Goal: Information Seeking & Learning: Learn about a topic

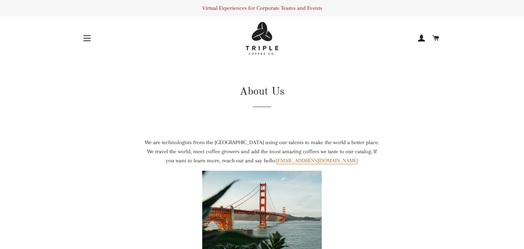
click at [90, 40] on button "Site navigation" at bounding box center [87, 38] width 18 height 18
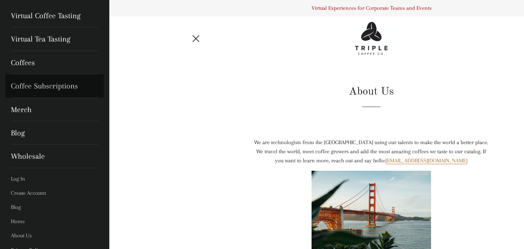
click at [31, 88] on link "Coffee Subscriptions" at bounding box center [54, 85] width 98 height 23
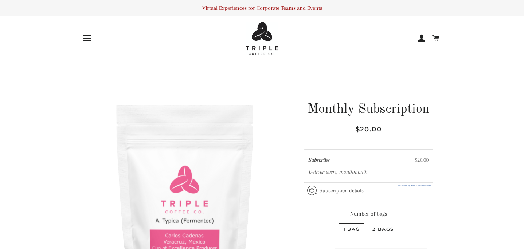
click at [90, 40] on span "button" at bounding box center [86, 40] width 7 height 1
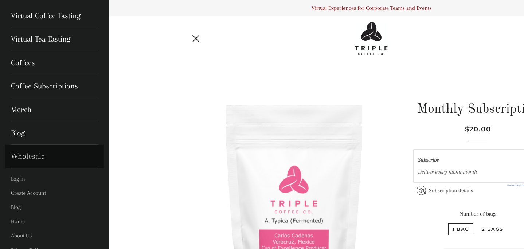
click at [31, 157] on link "Wholesale" at bounding box center [54, 156] width 98 height 23
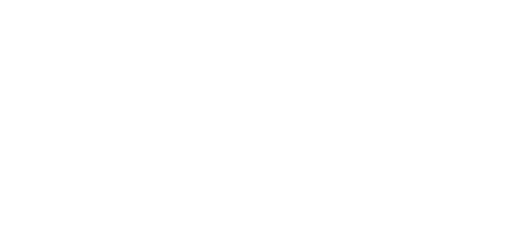
scroll to position [179, 0]
